Goal: Transaction & Acquisition: Purchase product/service

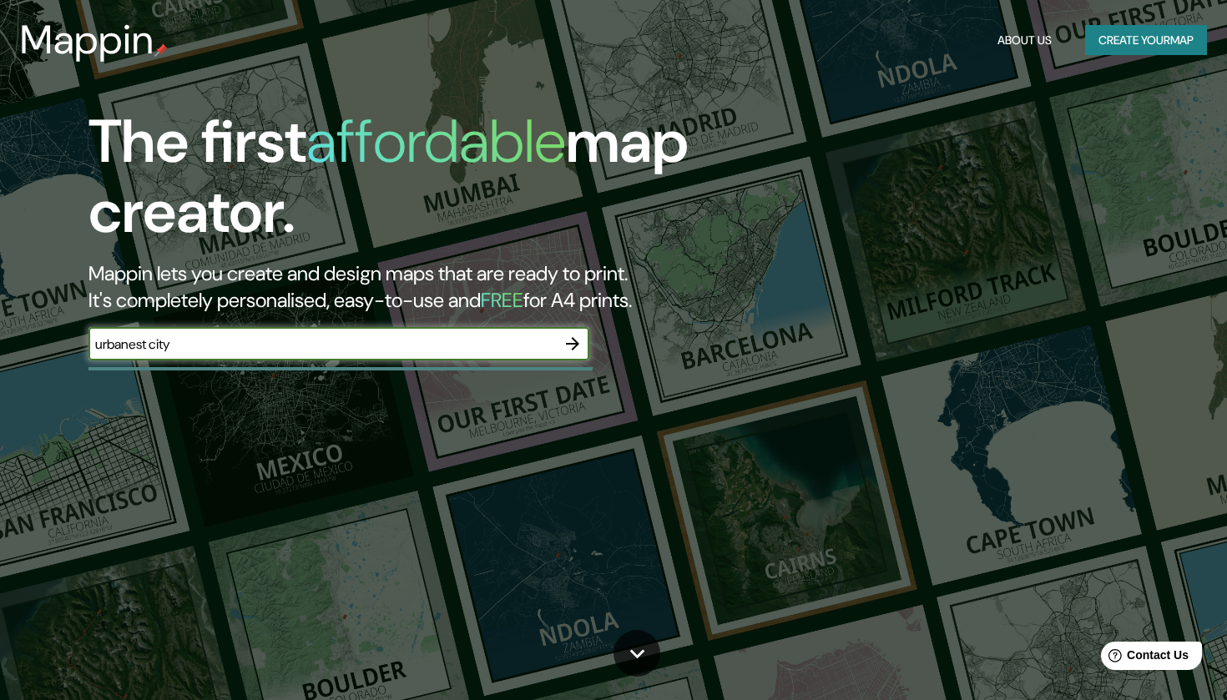
type input "urbanest city"
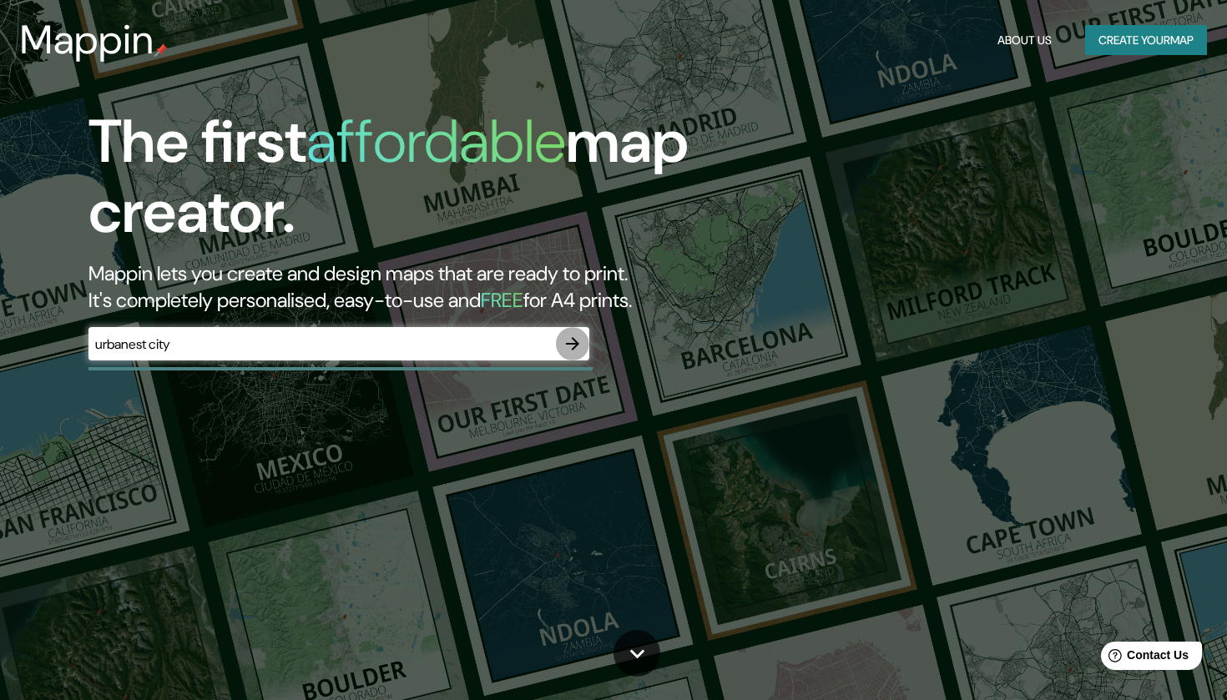
click at [571, 342] on icon "button" at bounding box center [572, 343] width 13 height 13
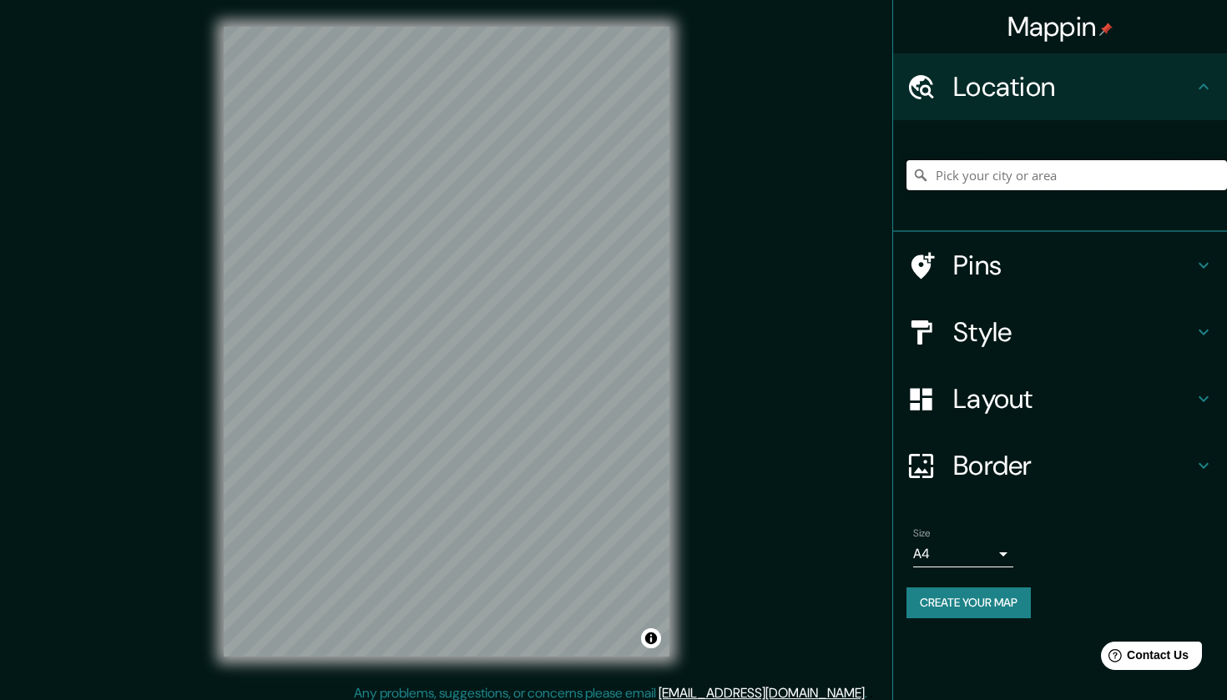
click at [990, 179] on input "Pick your city or area" at bounding box center [1066, 175] width 320 height 30
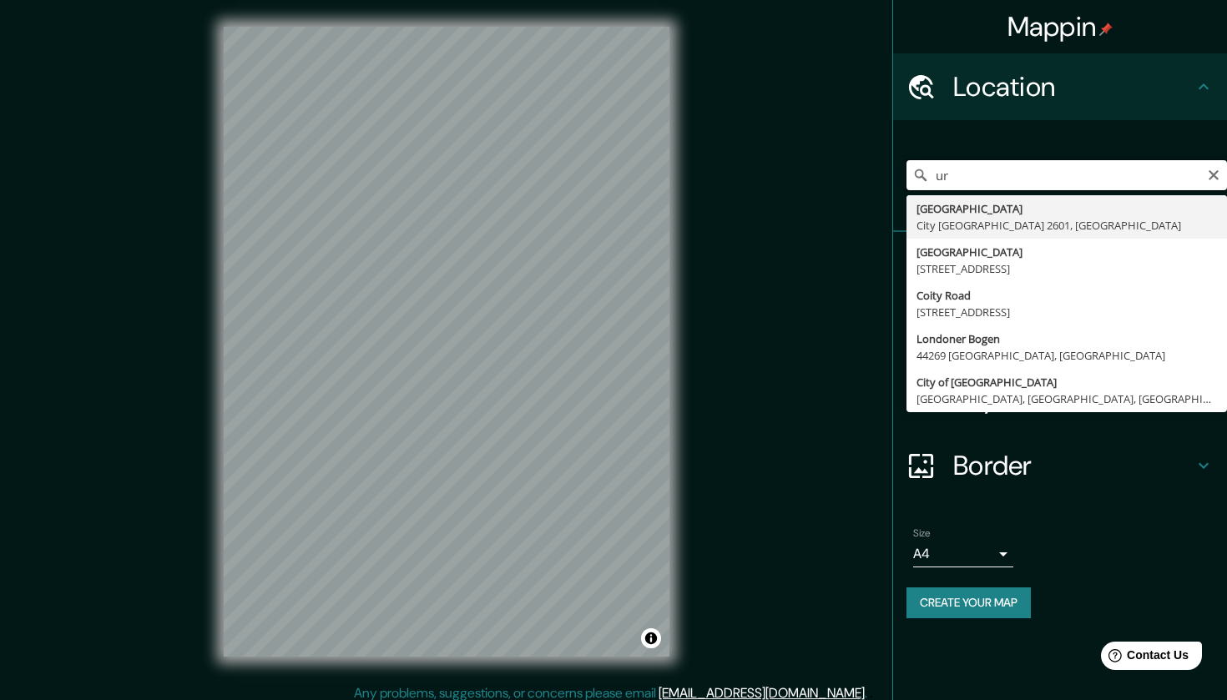
type input "u"
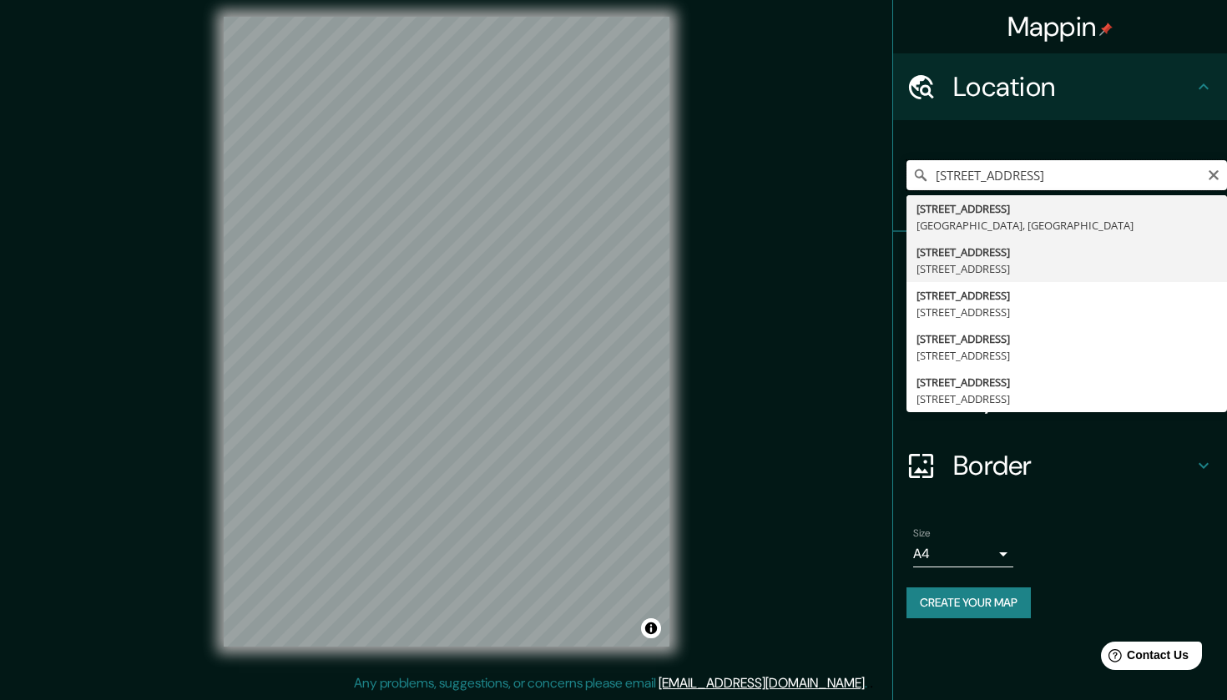
scroll to position [8, 0]
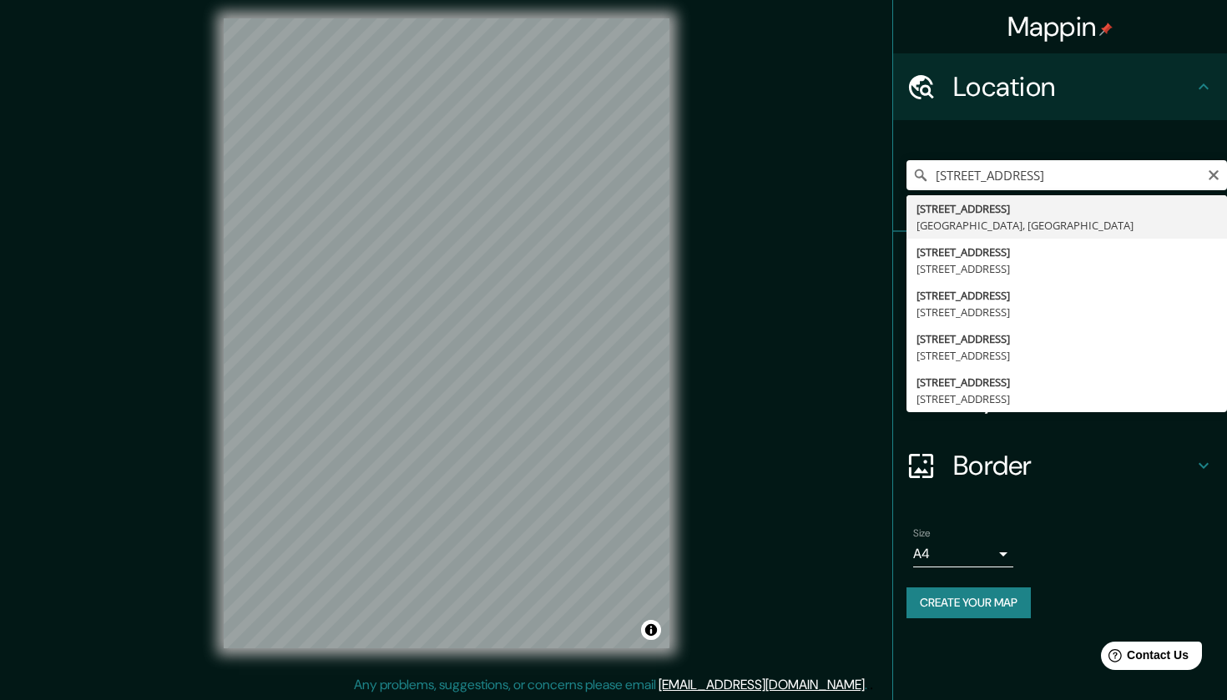
type input "[STREET_ADDRESS]"
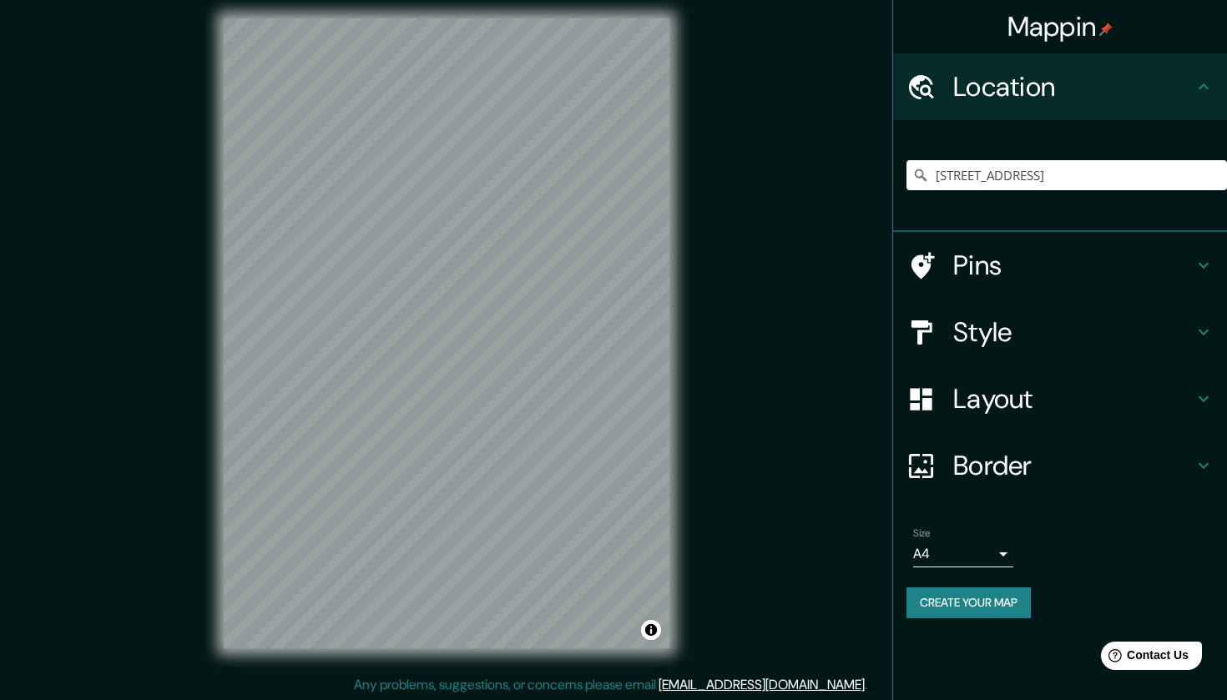
click at [1059, 271] on h4 "Pins" at bounding box center [1073, 265] width 240 height 33
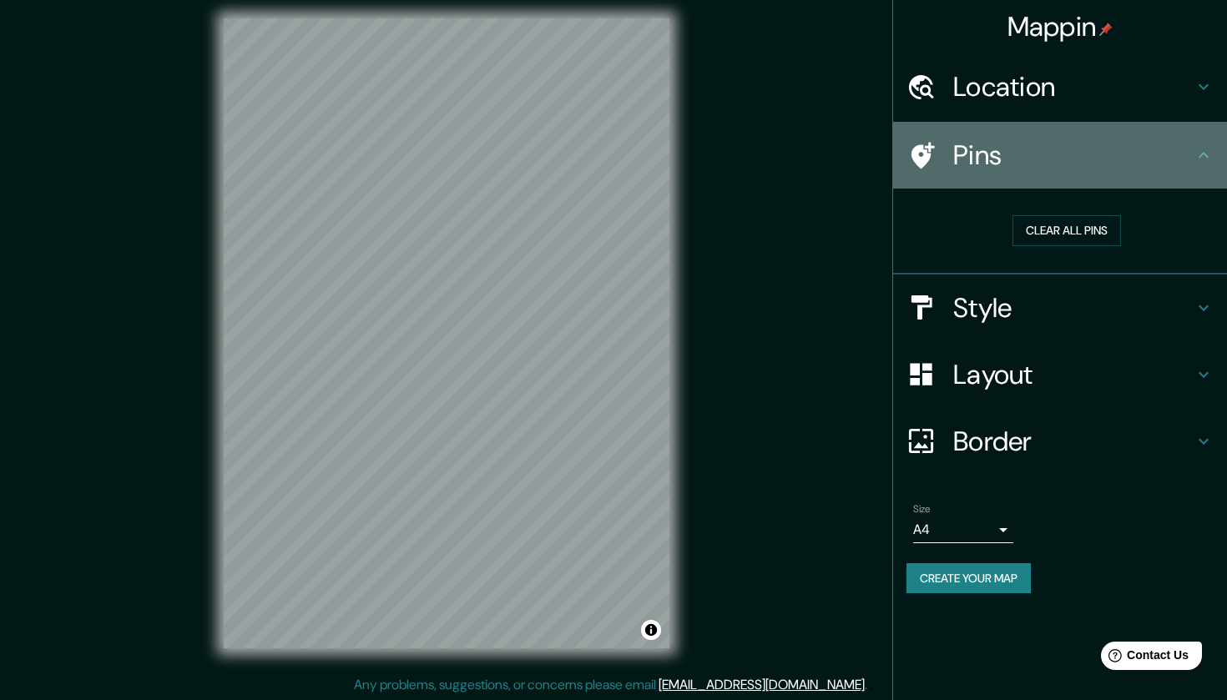
click at [1102, 144] on h4 "Pins" at bounding box center [1073, 155] width 240 height 33
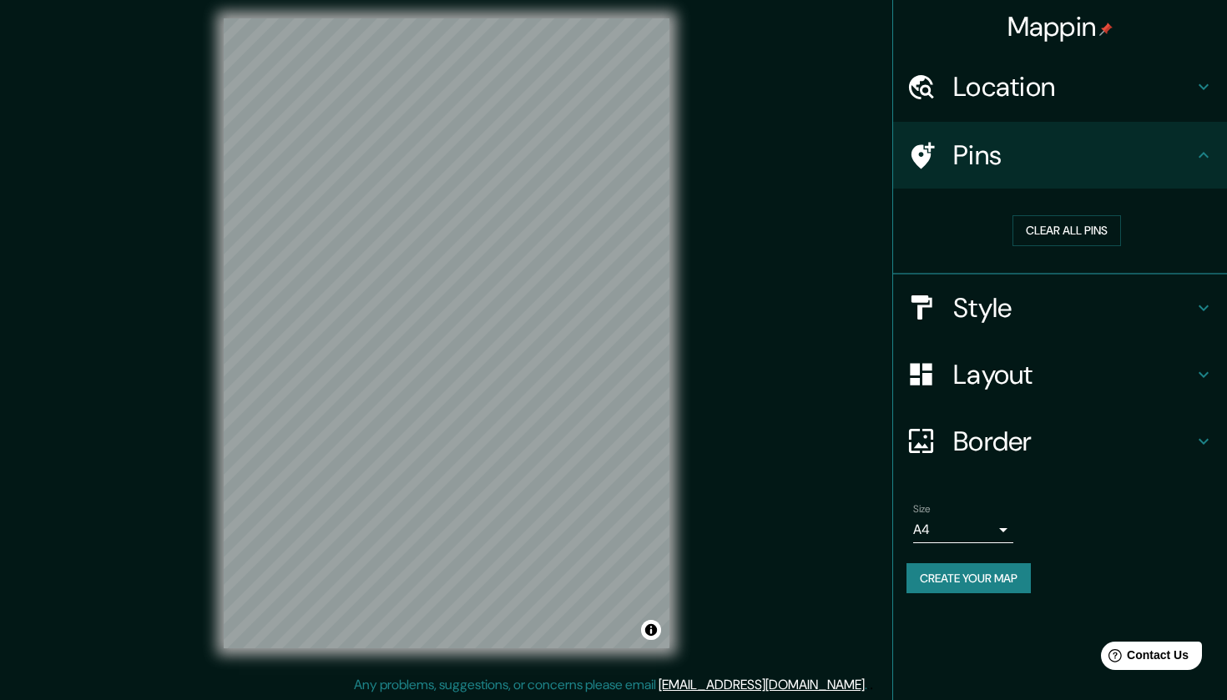
click at [1149, 93] on h4 "Location" at bounding box center [1073, 86] width 240 height 33
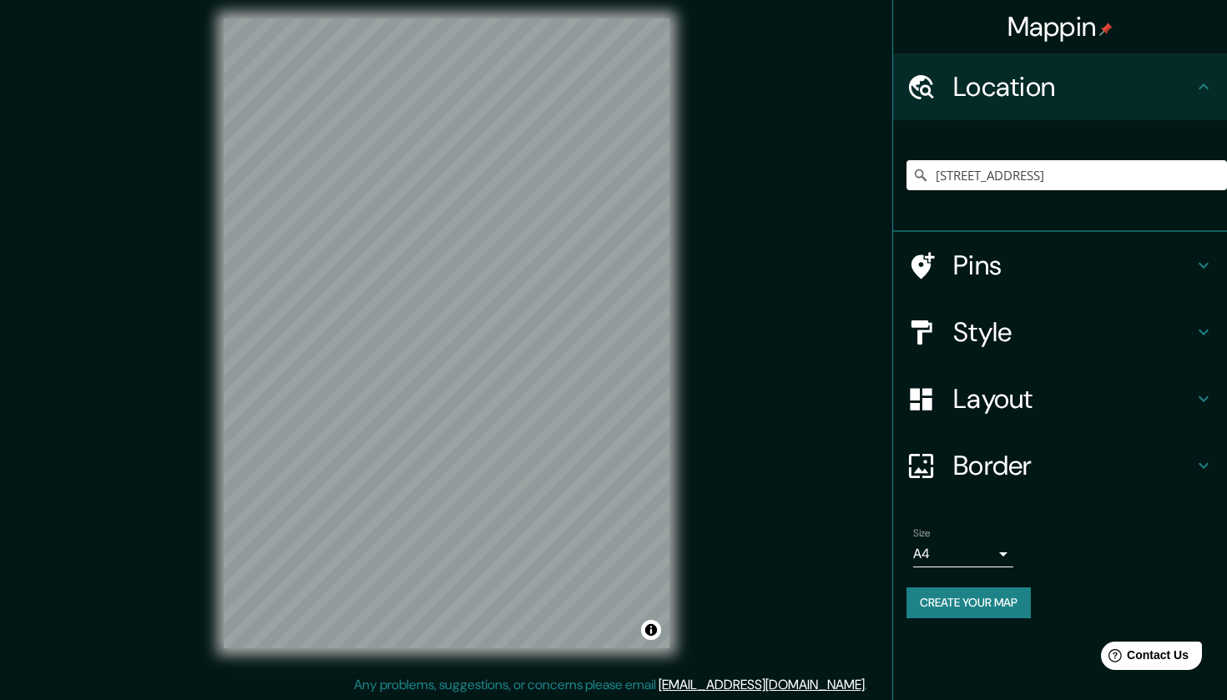
click at [1147, 203] on div "[STREET_ADDRESS]" at bounding box center [1066, 175] width 320 height 83
drag, startPoint x: 461, startPoint y: 320, endPoint x: 506, endPoint y: 303, distance: 48.1
click at [477, 303] on div at bounding box center [470, 307] width 13 height 13
drag, startPoint x: 502, startPoint y: 295, endPoint x: 557, endPoint y: 266, distance: 61.6
click at [557, 266] on div at bounding box center [555, 268] width 13 height 13
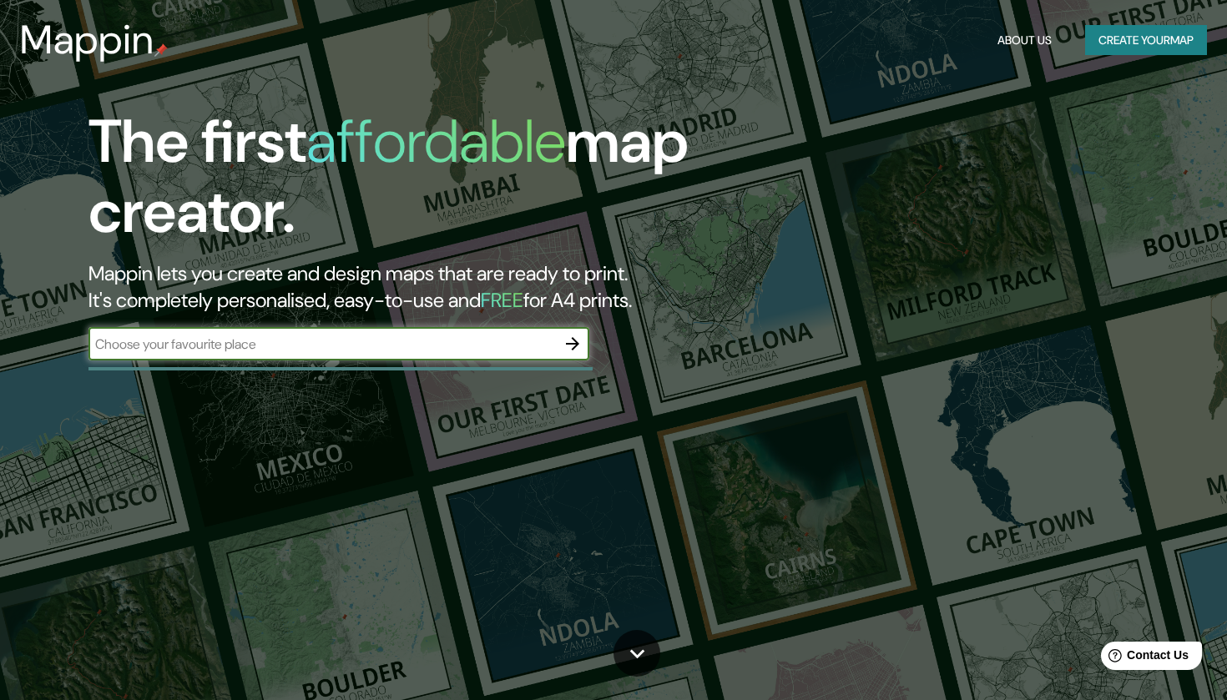
click at [1097, 38] on button "Create your map" at bounding box center [1146, 40] width 122 height 31
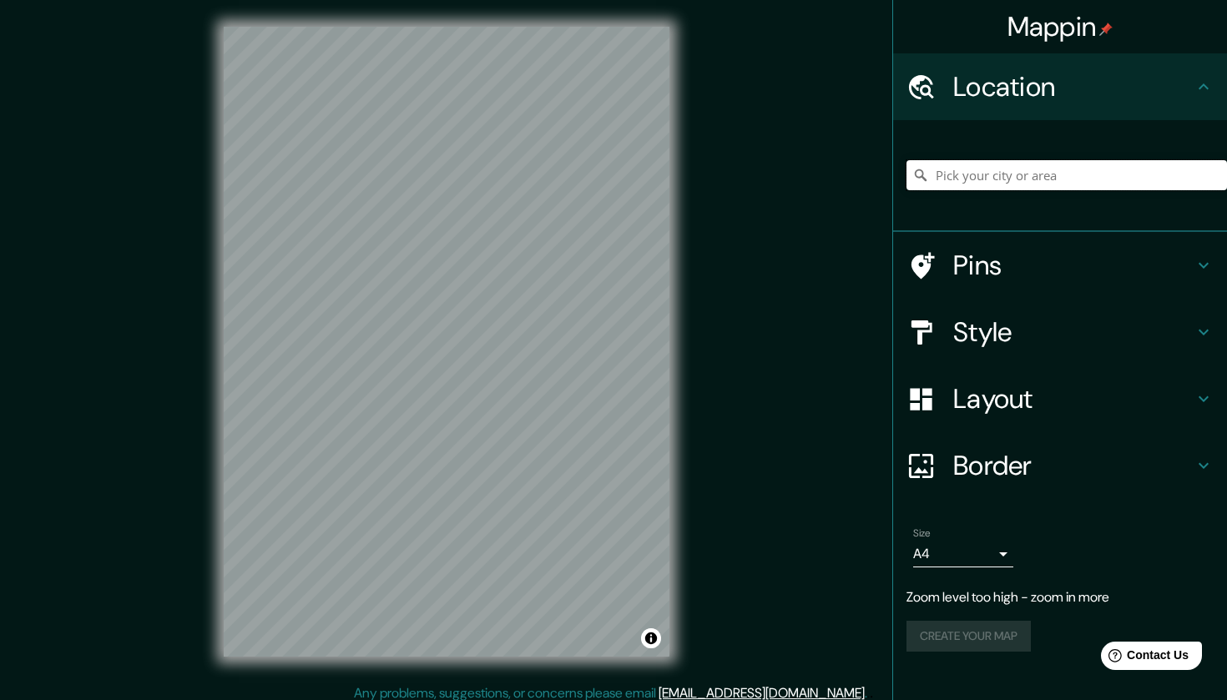
click at [1113, 172] on input "Pick your city or area" at bounding box center [1066, 175] width 320 height 30
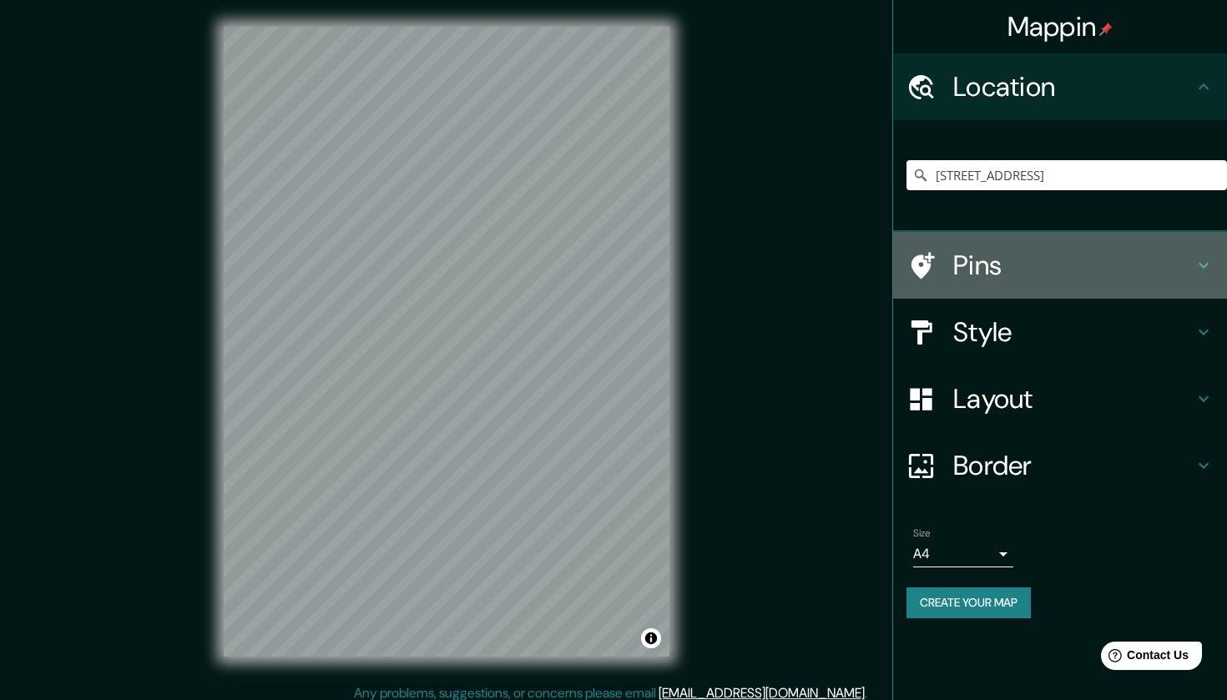
click at [1036, 265] on h4 "Pins" at bounding box center [1073, 265] width 240 height 33
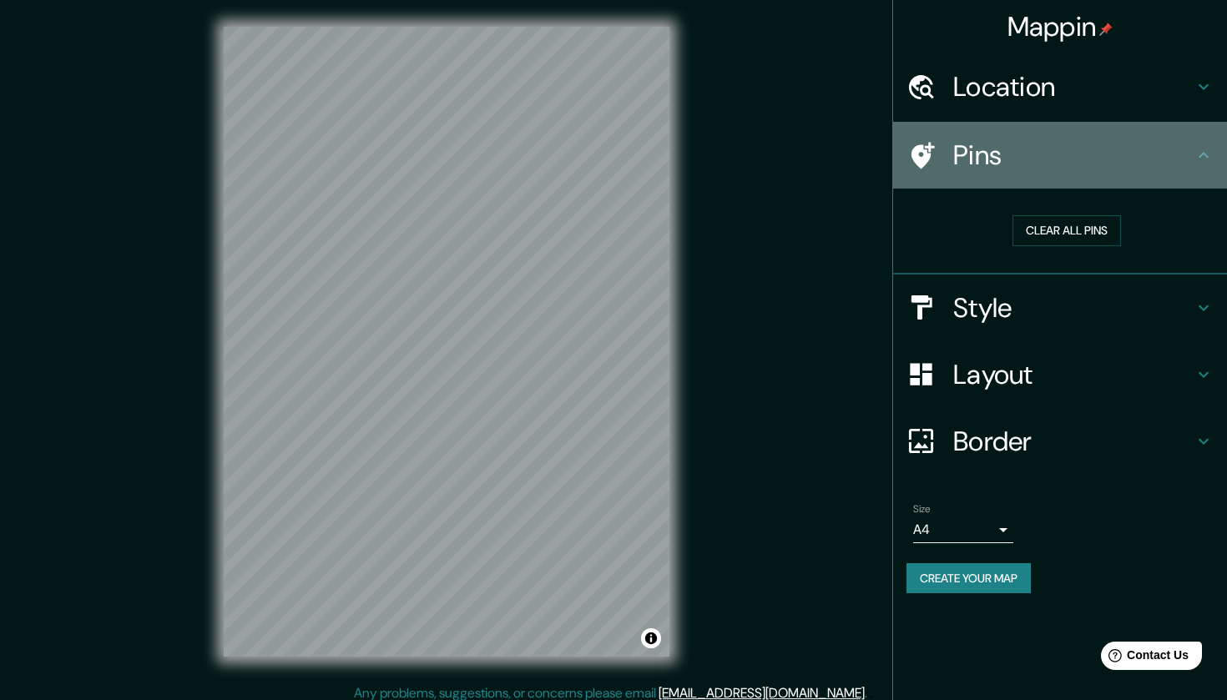
click at [1019, 165] on h4 "Pins" at bounding box center [1073, 155] width 240 height 33
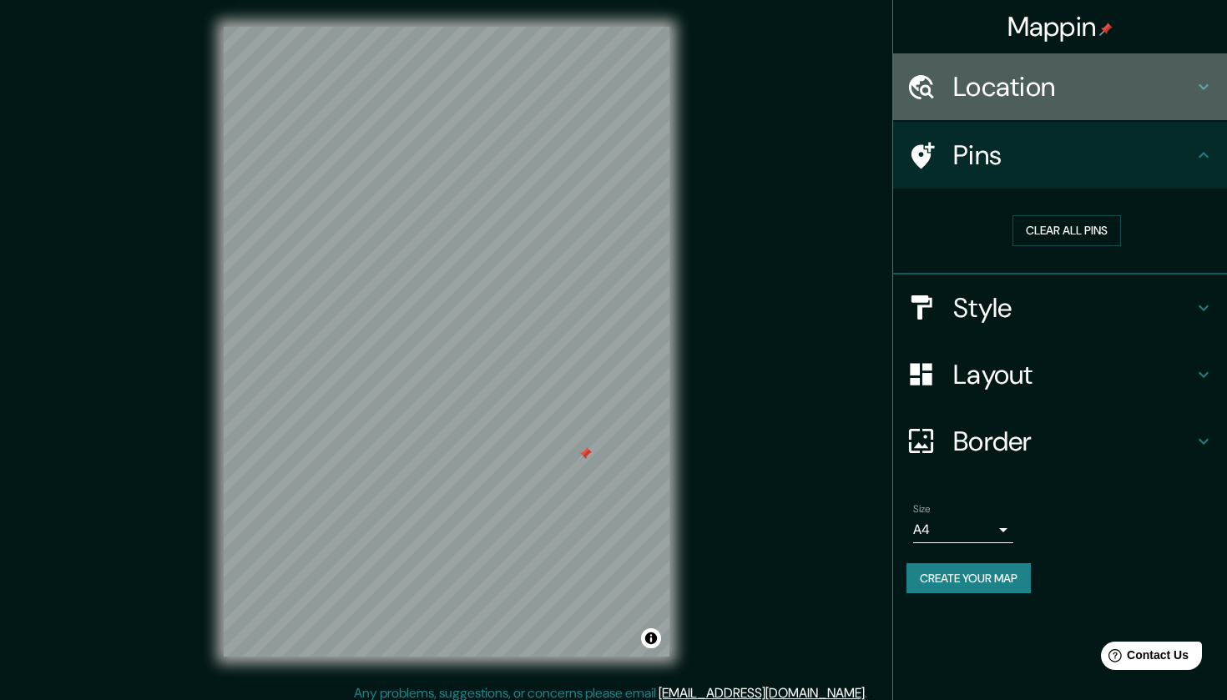
click at [1025, 98] on h4 "Location" at bounding box center [1073, 86] width 240 height 33
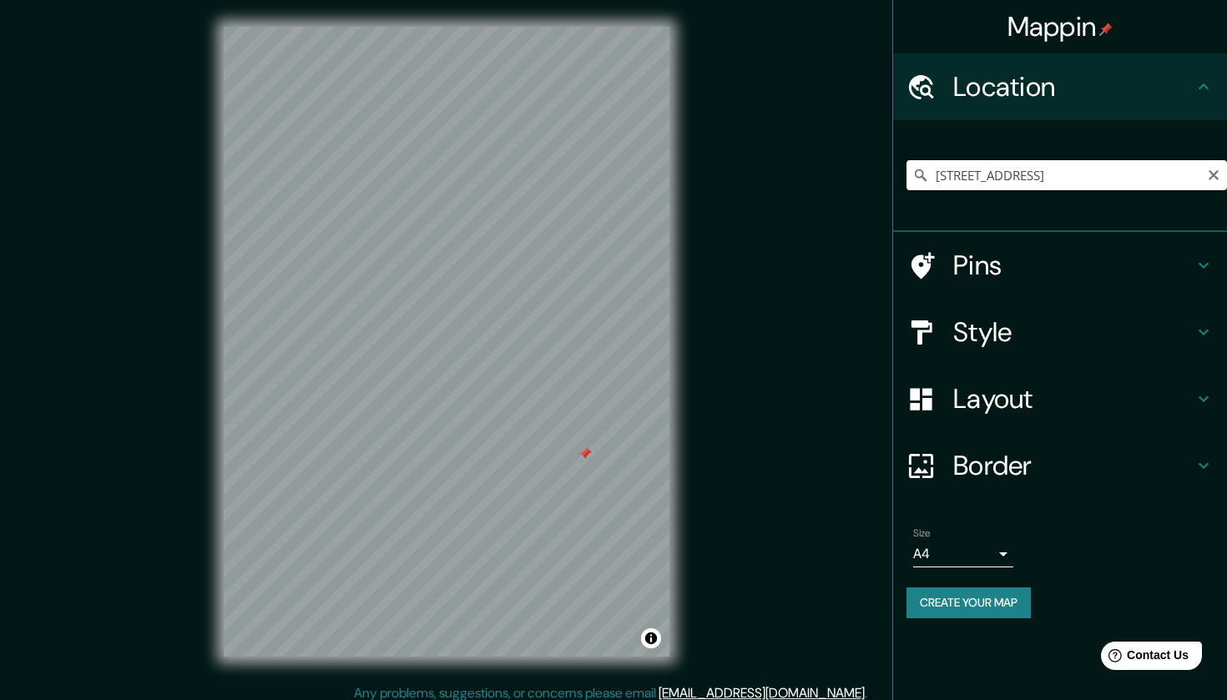
click at [1017, 167] on input "[STREET_ADDRESS]" at bounding box center [1066, 175] width 320 height 30
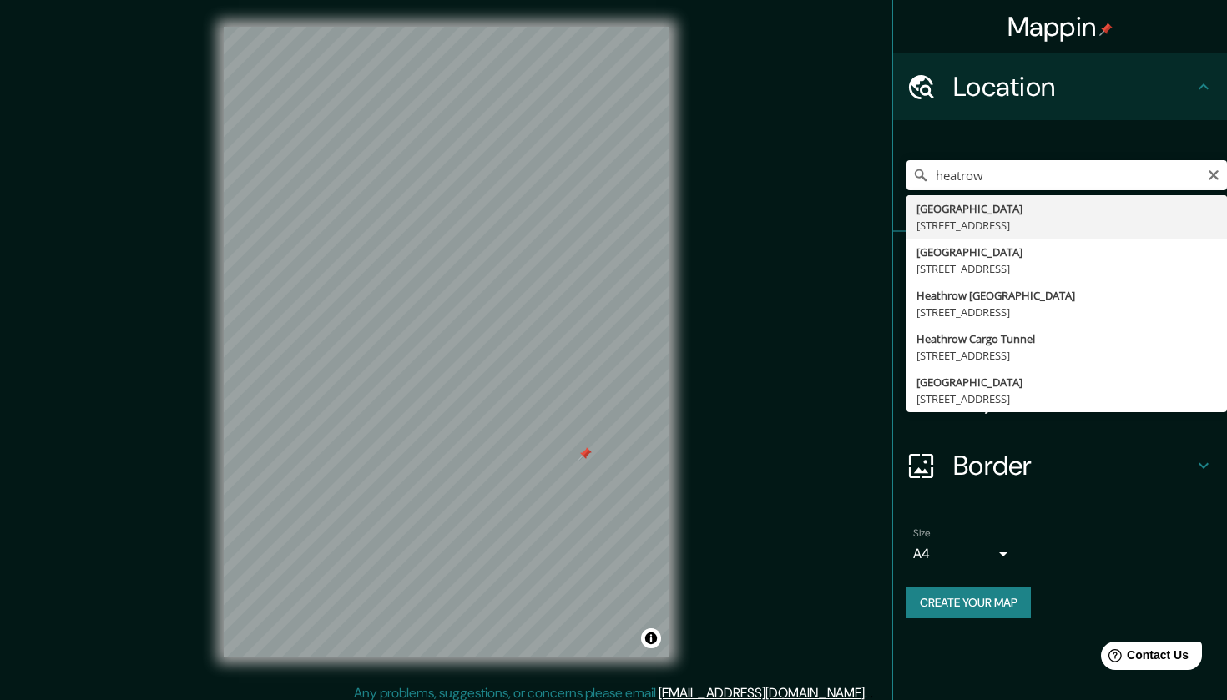
drag, startPoint x: 1032, startPoint y: 230, endPoint x: 1046, endPoint y: 232, distance: 13.6
type input "[STREET_ADDRESS]"
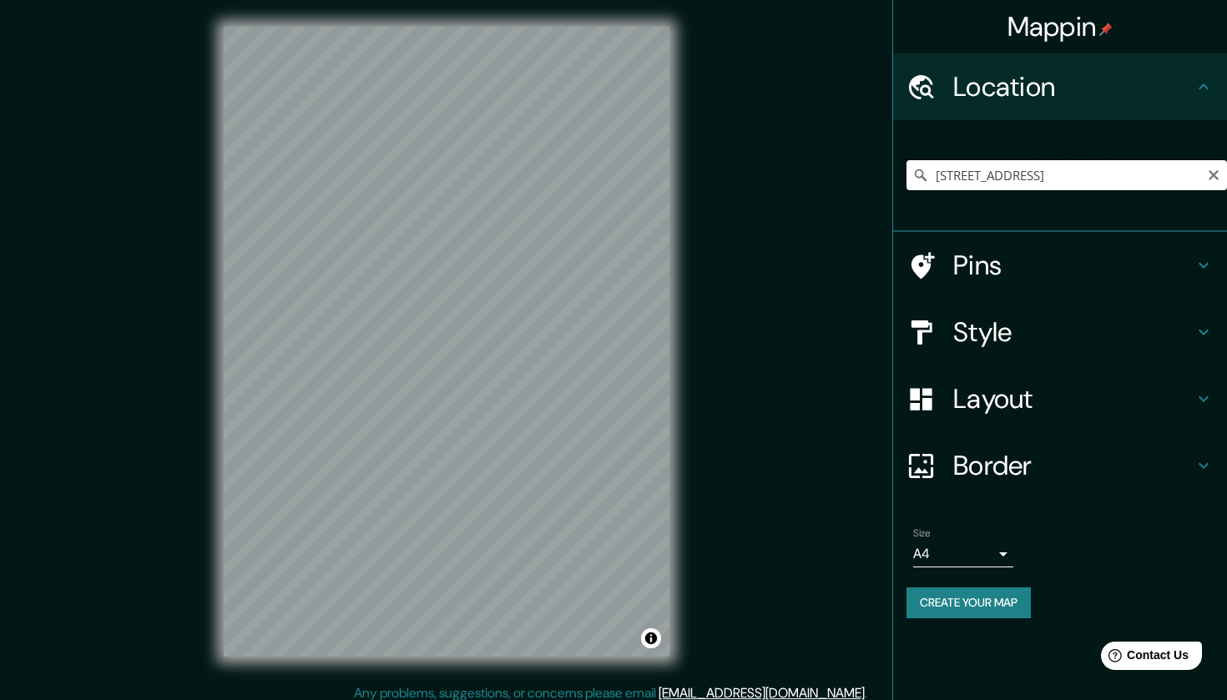
click at [1048, 175] on input "[STREET_ADDRESS]" at bounding box center [1066, 175] width 320 height 30
